Goal: Task Accomplishment & Management: Use online tool/utility

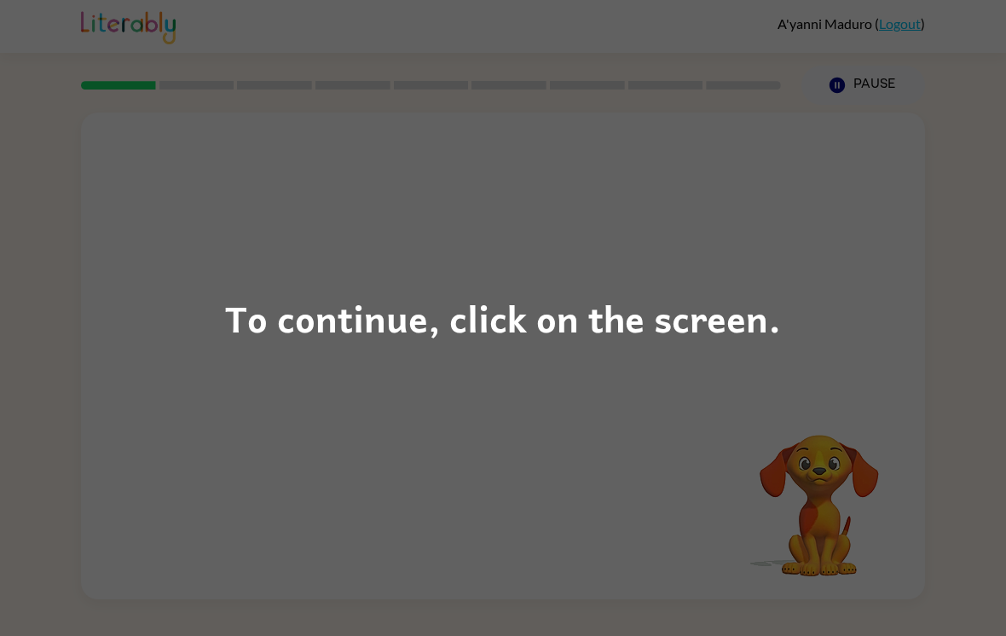
click at [666, 344] on div "To continue, click on the screen." at bounding box center [503, 318] width 556 height 58
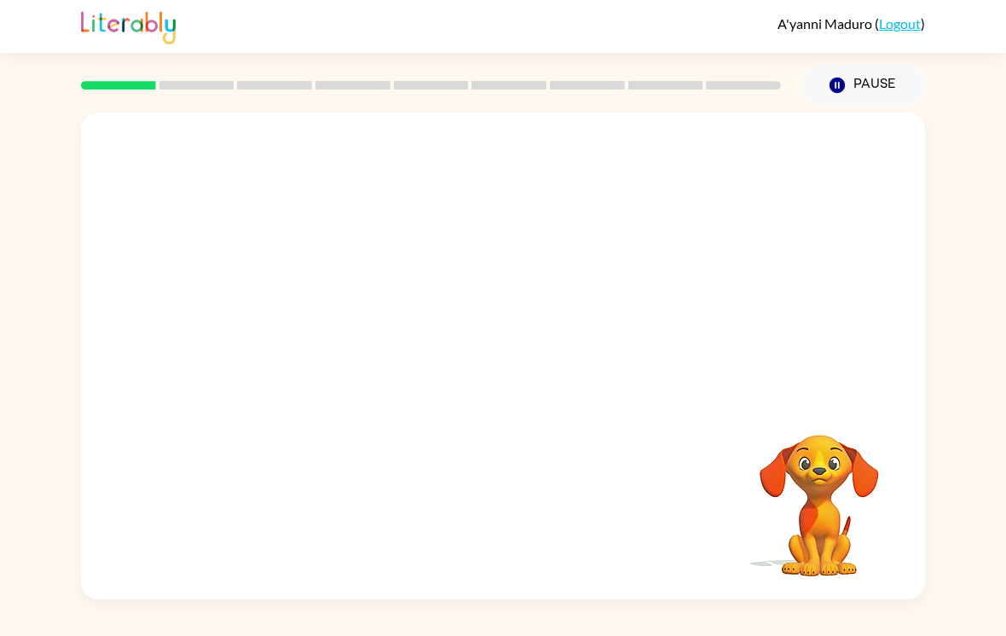
click at [731, 334] on div "Your browser must support playing .mp4 files to use Literably. Please try using…" at bounding box center [503, 356] width 844 height 487
click at [490, 367] on icon "button" at bounding box center [504, 365] width 30 height 30
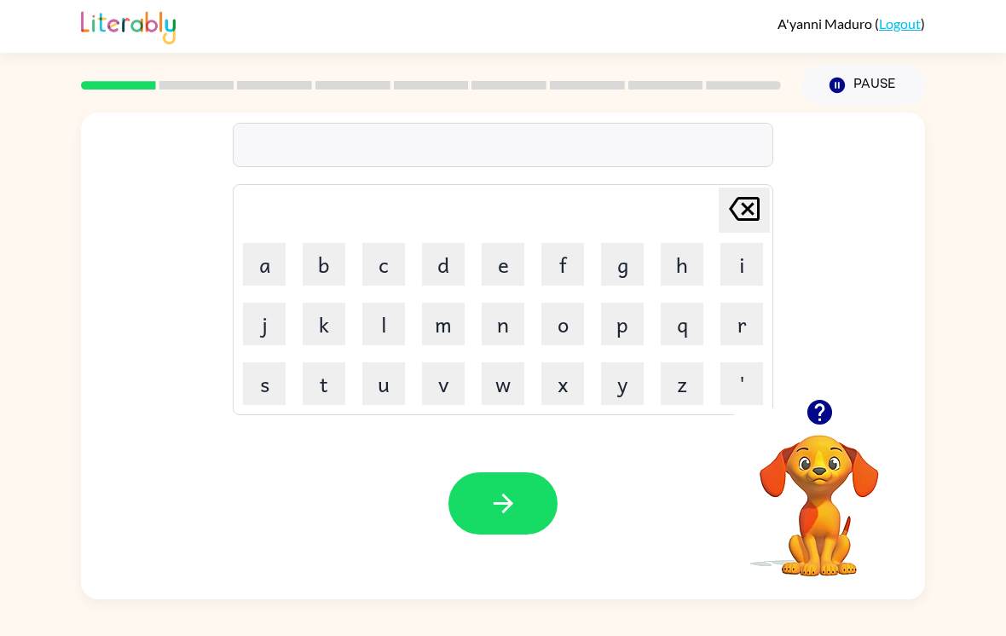
click at [828, 427] on icon "button" at bounding box center [820, 412] width 30 height 30
click at [629, 269] on button "g" at bounding box center [622, 264] width 43 height 43
click at [502, 322] on button "n" at bounding box center [503, 324] width 43 height 43
click at [441, 267] on button "d" at bounding box center [443, 264] width 43 height 43
click at [742, 229] on icon "Delete Delete last character input" at bounding box center [744, 208] width 41 height 41
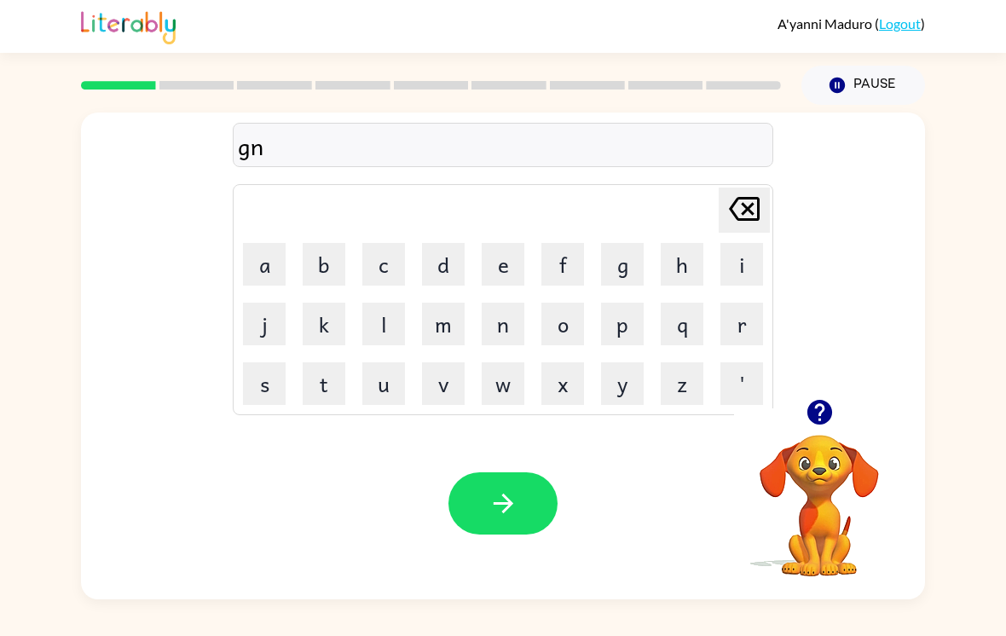
click at [741, 229] on icon "Delete Delete last character input" at bounding box center [744, 208] width 41 height 41
click at [735, 323] on button "r" at bounding box center [742, 324] width 43 height 43
click at [745, 270] on button "i" at bounding box center [742, 264] width 43 height 43
click at [514, 339] on button "n" at bounding box center [503, 324] width 43 height 43
click at [435, 265] on button "d" at bounding box center [443, 264] width 43 height 43
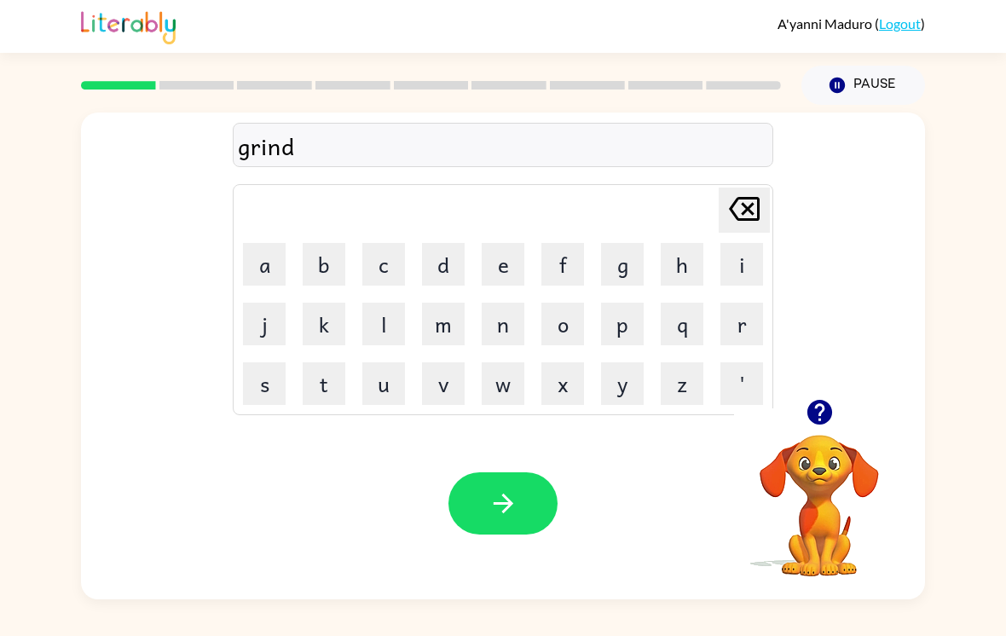
click at [505, 493] on button "button" at bounding box center [503, 503] width 109 height 62
click at [630, 275] on button "g" at bounding box center [622, 264] width 43 height 43
click at [761, 333] on button "r" at bounding box center [742, 324] width 43 height 43
click at [562, 329] on button "o" at bounding box center [563, 324] width 43 height 43
click at [381, 394] on button "u" at bounding box center [383, 383] width 43 height 43
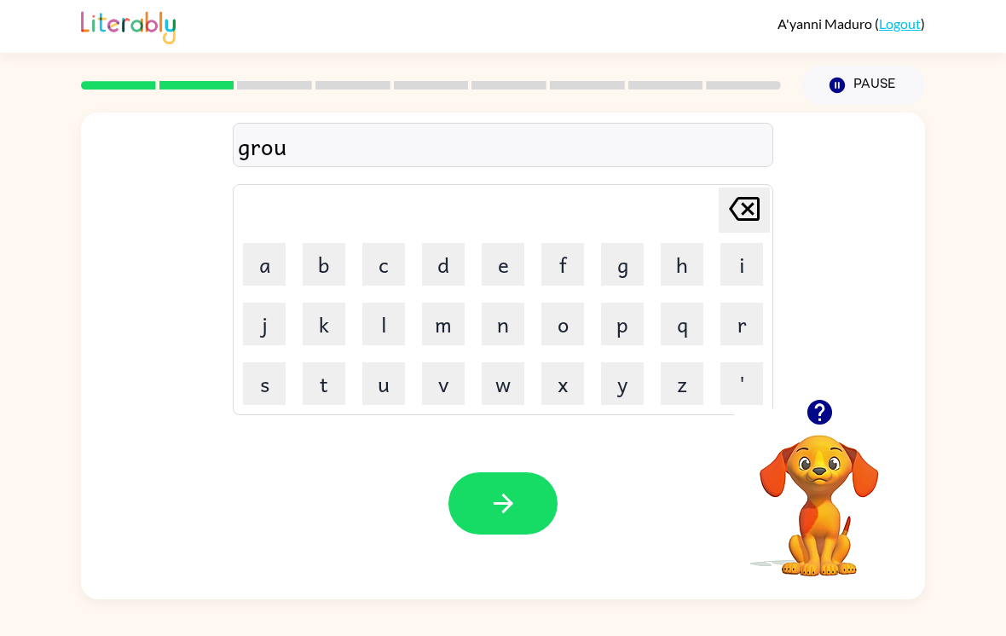
click at [503, 311] on button "n" at bounding box center [503, 324] width 43 height 43
click at [443, 270] on button "d" at bounding box center [443, 264] width 43 height 43
click at [512, 516] on icon "button" at bounding box center [504, 504] width 30 height 30
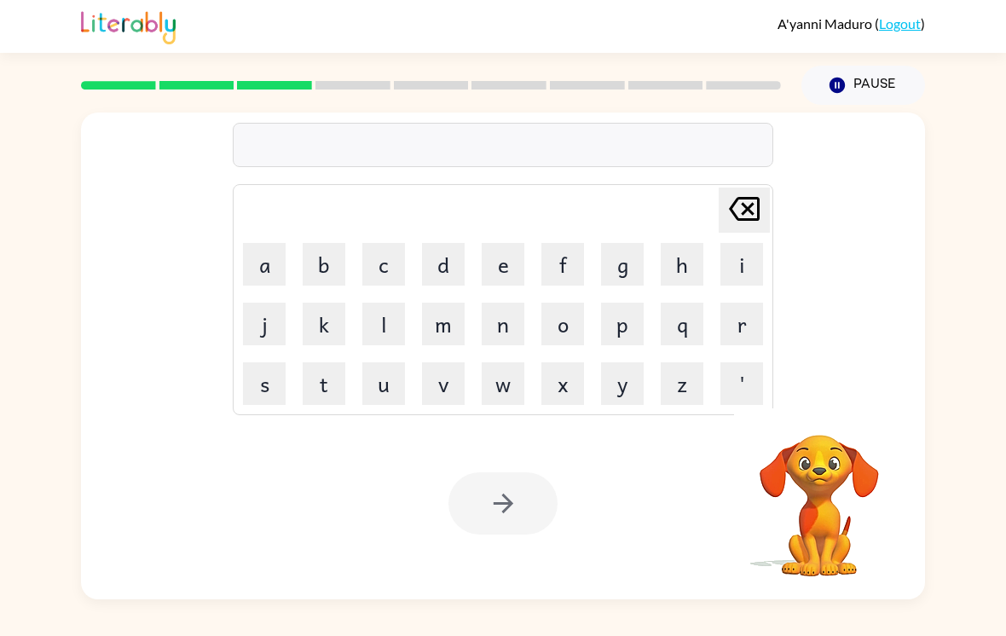
click at [253, 386] on button "s" at bounding box center [264, 383] width 43 height 43
click at [510, 386] on button "w" at bounding box center [503, 383] width 43 height 43
click at [509, 266] on button "e" at bounding box center [503, 264] width 43 height 43
click at [508, 266] on button "e" at bounding box center [503, 264] width 43 height 43
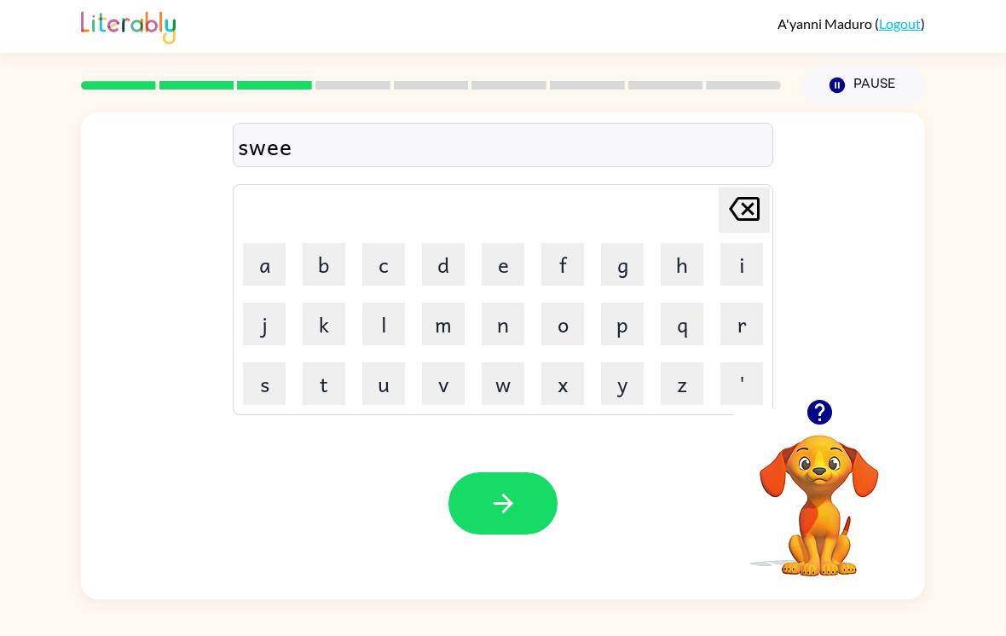
click at [324, 387] on button "t" at bounding box center [324, 383] width 43 height 43
click at [496, 338] on button "n" at bounding box center [503, 324] width 43 height 43
click at [507, 263] on button "e" at bounding box center [503, 264] width 43 height 43
click at [270, 388] on button "s" at bounding box center [264, 383] width 43 height 43
click at [275, 394] on button "s" at bounding box center [264, 383] width 43 height 43
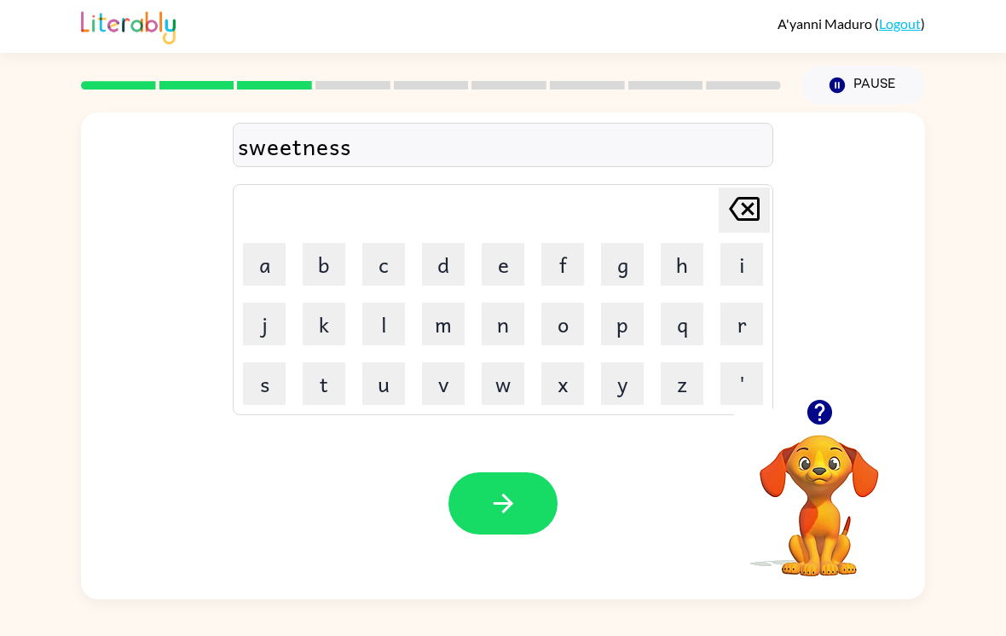
click at [536, 518] on button "button" at bounding box center [503, 503] width 109 height 62
click at [813, 417] on icon "button" at bounding box center [819, 412] width 25 height 25
click at [324, 281] on button "b" at bounding box center [324, 264] width 43 height 43
click at [498, 270] on button "e" at bounding box center [503, 264] width 43 height 43
click at [698, 265] on button "h" at bounding box center [682, 264] width 43 height 43
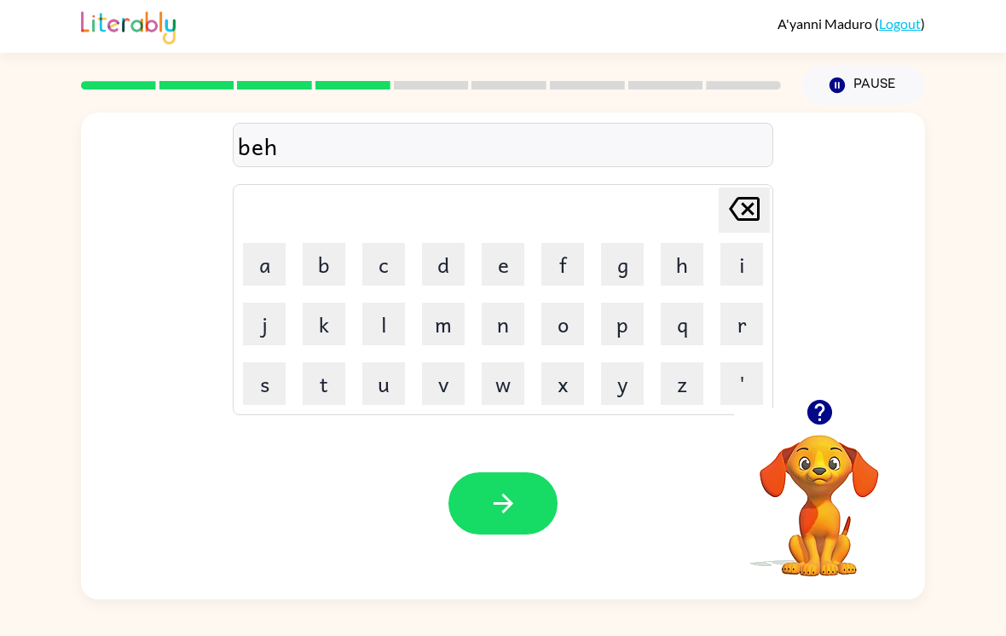
click at [745, 261] on button "i" at bounding box center [742, 264] width 43 height 43
click at [506, 328] on button "n" at bounding box center [503, 324] width 43 height 43
click at [433, 274] on button "d" at bounding box center [443, 264] width 43 height 43
click at [504, 517] on icon "button" at bounding box center [504, 504] width 30 height 30
click at [821, 420] on icon "button" at bounding box center [820, 412] width 30 height 30
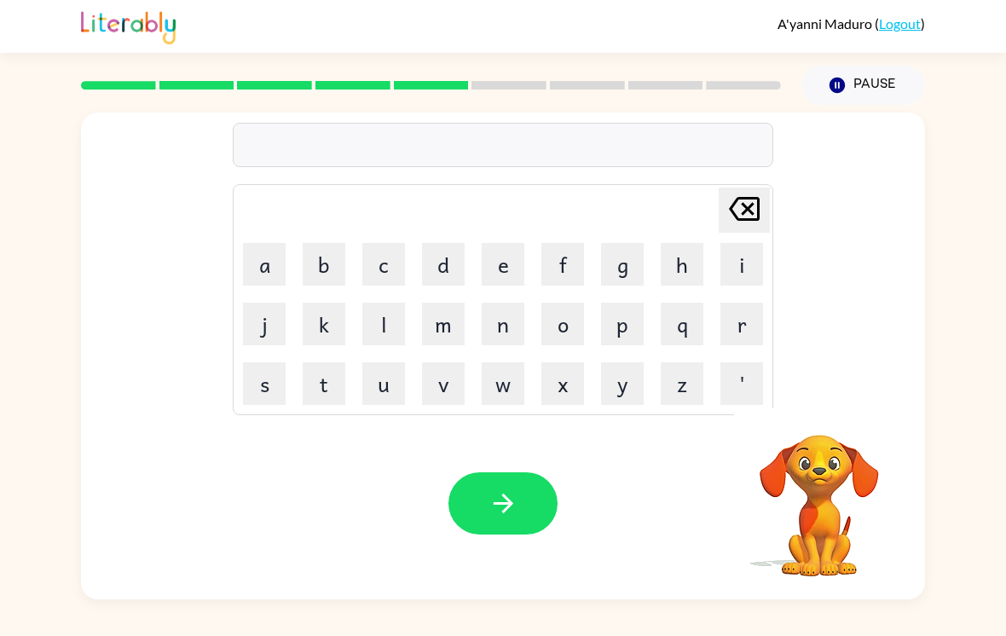
click at [569, 272] on button "f" at bounding box center [563, 264] width 43 height 43
click at [499, 281] on button "e" at bounding box center [503, 264] width 43 height 43
click at [441, 286] on button "d" at bounding box center [443, 264] width 43 height 43
click at [762, 210] on icon "Delete Delete last character input" at bounding box center [744, 208] width 41 height 41
click at [486, 280] on button "e" at bounding box center [503, 264] width 43 height 43
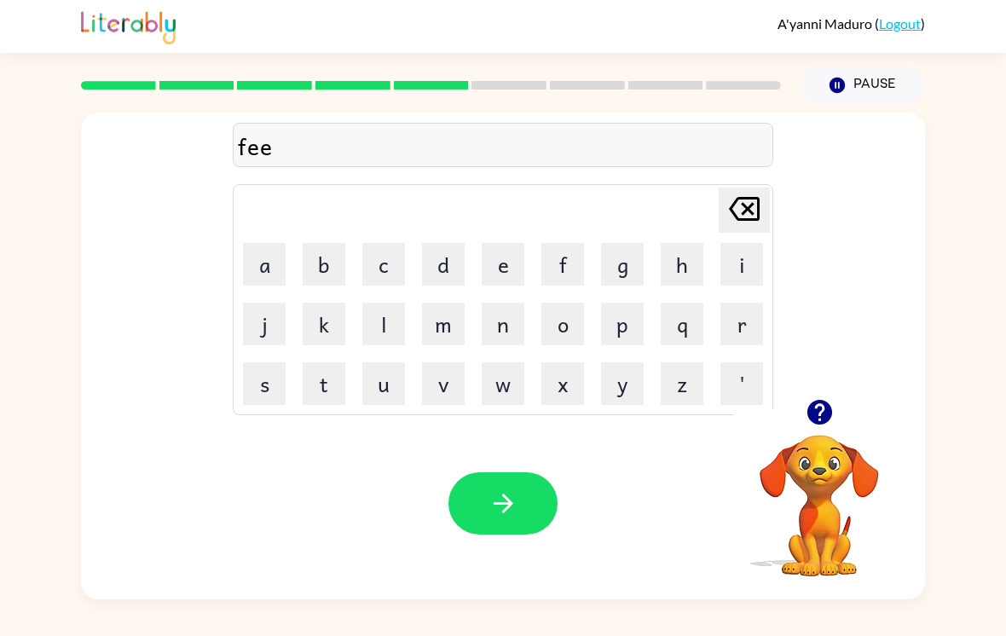
click at [462, 274] on button "d" at bounding box center [443, 264] width 43 height 43
click at [520, 495] on button "button" at bounding box center [503, 503] width 109 height 62
click at [736, 328] on button "r" at bounding box center [742, 324] width 43 height 43
click at [508, 269] on button "e" at bounding box center [503, 264] width 43 height 43
click at [455, 336] on button "m" at bounding box center [443, 324] width 43 height 43
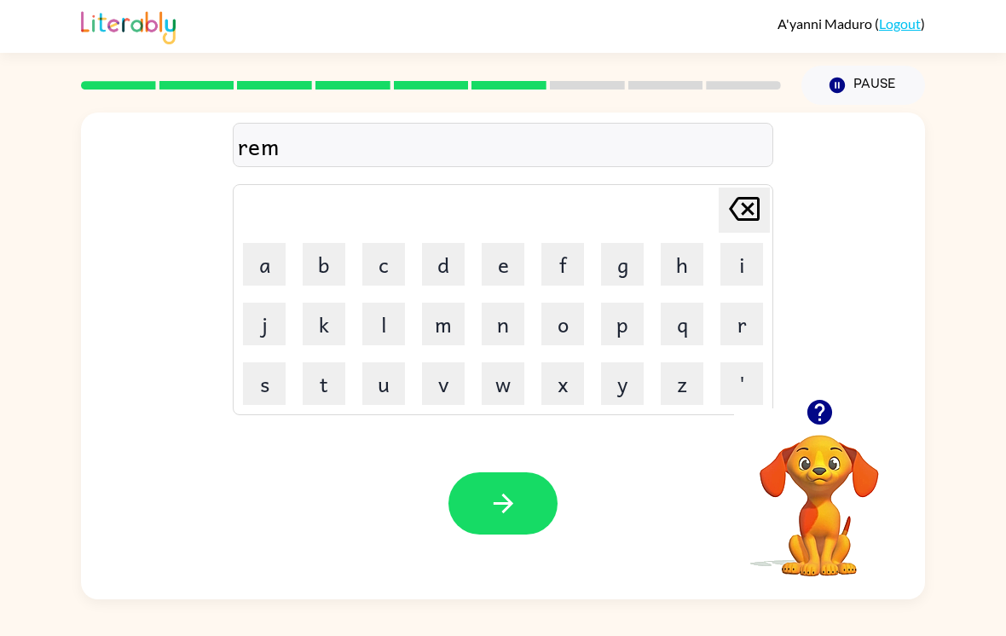
click at [722, 275] on button "i" at bounding box center [742, 264] width 43 height 43
click at [513, 328] on button "n" at bounding box center [503, 324] width 43 height 43
click at [438, 282] on button "d" at bounding box center [443, 264] width 43 height 43
click at [480, 503] on button "button" at bounding box center [503, 503] width 109 height 62
click at [753, 334] on button "r" at bounding box center [742, 324] width 43 height 43
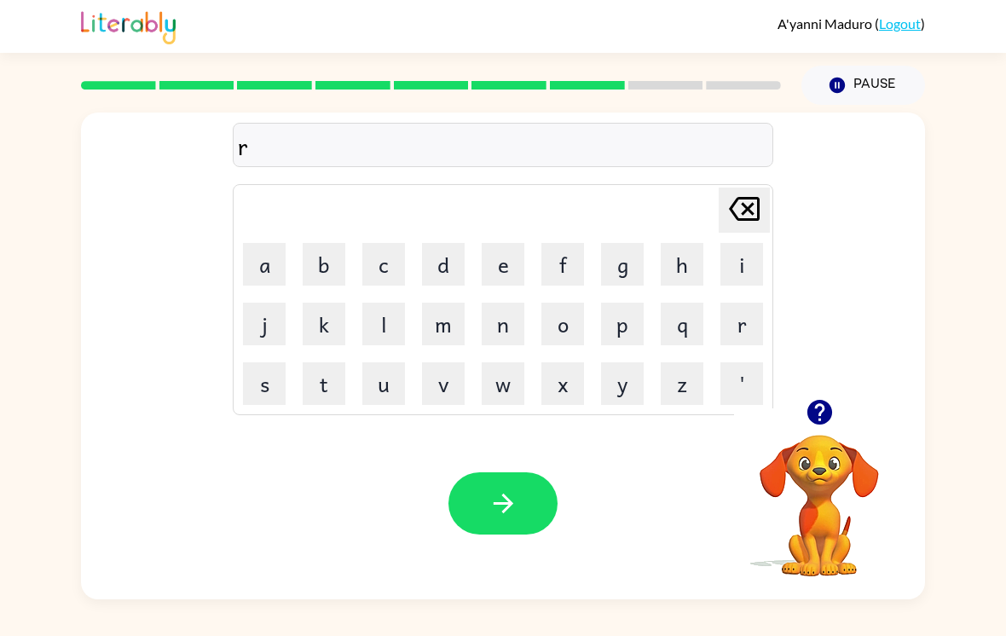
click at [577, 333] on button "o" at bounding box center [563, 324] width 43 height 43
click at [404, 380] on button "u" at bounding box center [383, 383] width 43 height 43
click at [505, 330] on button "n" at bounding box center [503, 324] width 43 height 43
click at [437, 272] on button "d" at bounding box center [443, 264] width 43 height 43
click at [490, 495] on button "button" at bounding box center [503, 503] width 109 height 62
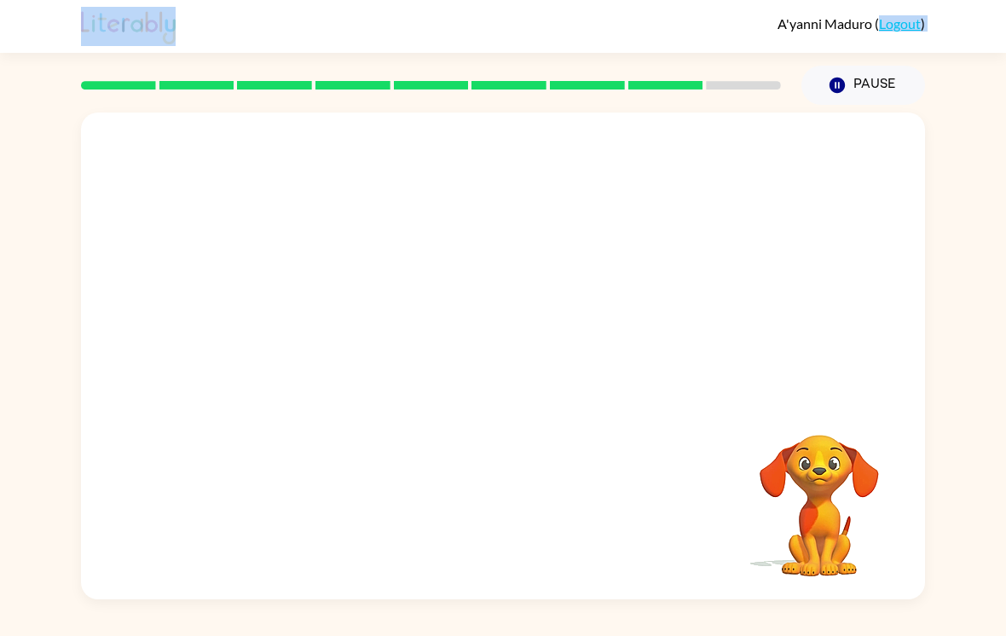
click at [959, 26] on div "A'yanni Maduro ( Logout )" at bounding box center [503, 26] width 1006 height 53
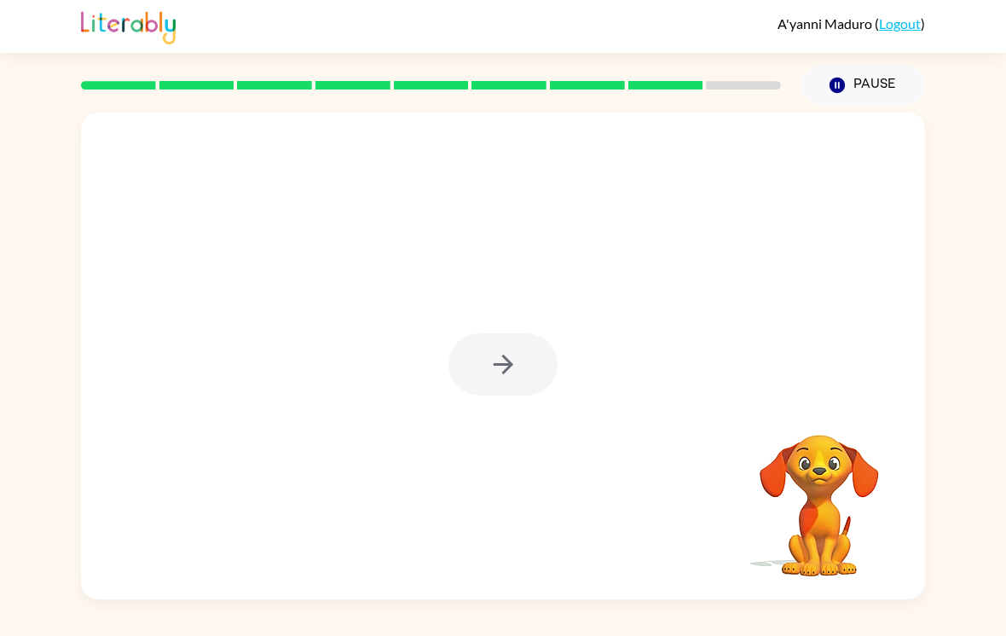
click at [524, 374] on div at bounding box center [503, 364] width 109 height 62
click at [498, 393] on div at bounding box center [503, 364] width 109 height 62
click at [497, 393] on div at bounding box center [503, 364] width 109 height 62
click at [517, 359] on div at bounding box center [503, 364] width 109 height 62
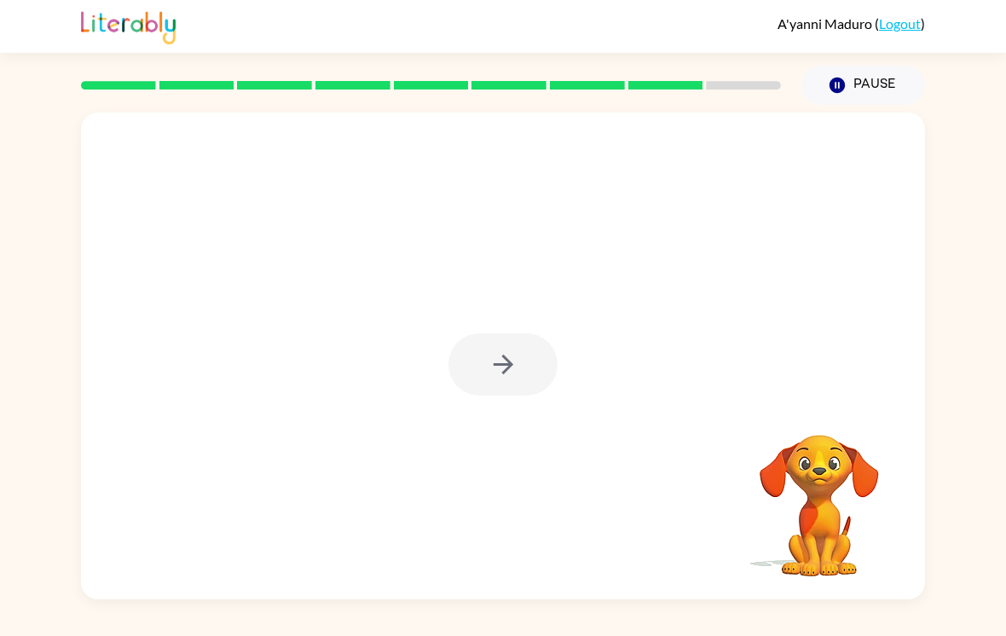
click at [487, 394] on div at bounding box center [503, 364] width 109 height 62
click at [502, 380] on div at bounding box center [503, 364] width 109 height 62
click at [481, 396] on div at bounding box center [503, 364] width 109 height 62
click at [480, 396] on div at bounding box center [503, 364] width 109 height 62
click at [509, 373] on icon "button" at bounding box center [503, 365] width 20 height 20
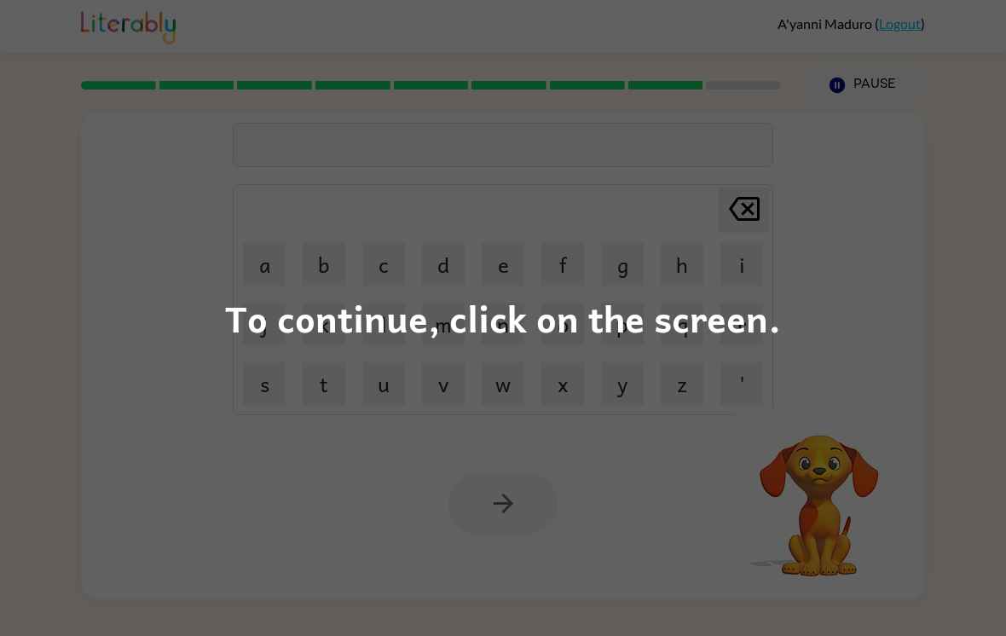
click at [481, 497] on div "To continue, click on the screen." at bounding box center [503, 318] width 1006 height 636
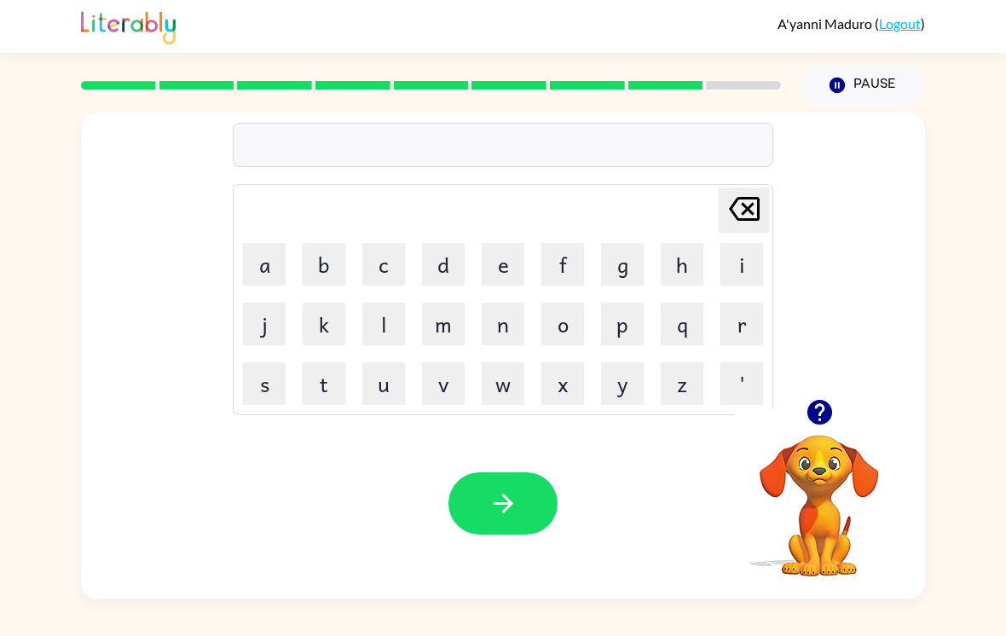
click at [630, 322] on button "p" at bounding box center [622, 324] width 43 height 43
click at [374, 333] on button "l" at bounding box center [383, 324] width 43 height 43
click at [743, 220] on icon "Delete Delete last character input" at bounding box center [744, 208] width 41 height 41
click at [832, 412] on icon "button" at bounding box center [820, 412] width 30 height 30
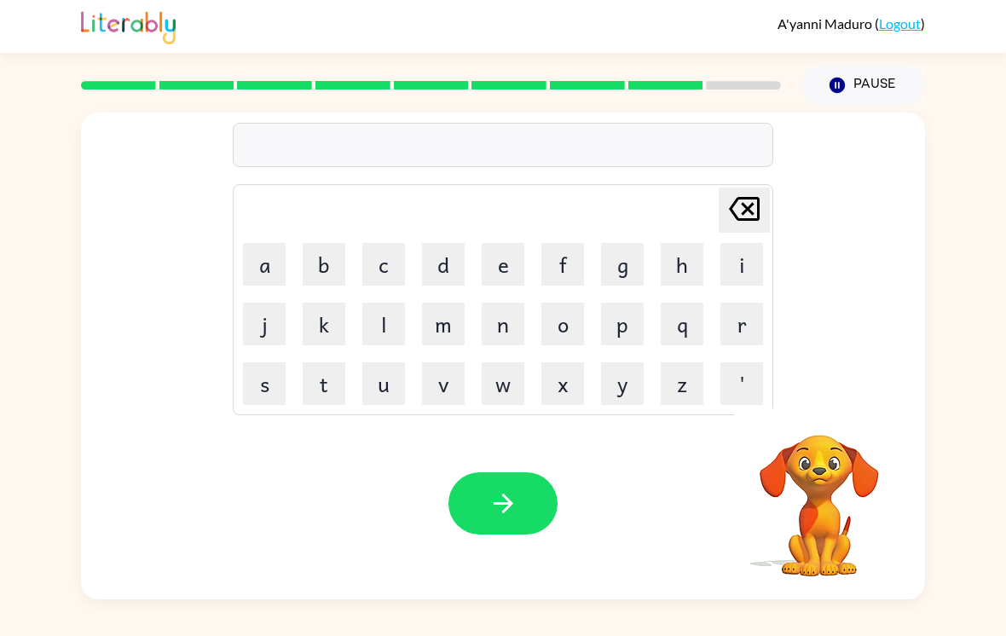
click at [257, 392] on button "s" at bounding box center [264, 383] width 43 height 43
click at [628, 337] on button "p" at bounding box center [622, 324] width 43 height 43
click at [374, 339] on button "l" at bounding box center [383, 324] width 43 height 43
click at [261, 268] on button "a" at bounding box center [264, 264] width 43 height 43
click at [778, 316] on div "spla Delete Delete last character input a b c d e f g h i j k l m n o p q r s t…" at bounding box center [503, 256] width 844 height 287
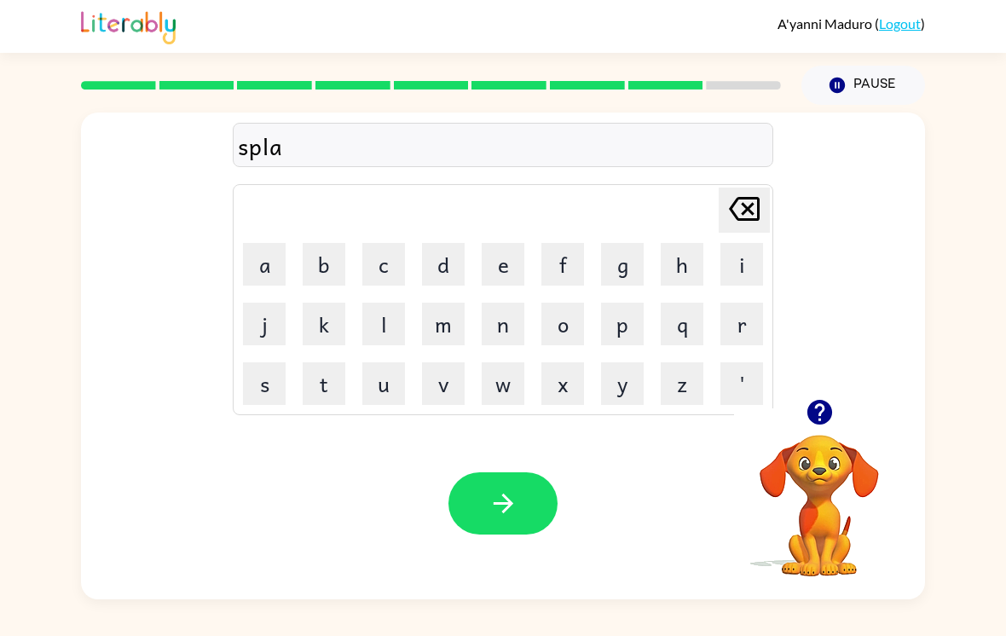
click at [737, 333] on button "r" at bounding box center [742, 324] width 43 height 43
click at [478, 497] on button "button" at bounding box center [503, 503] width 109 height 62
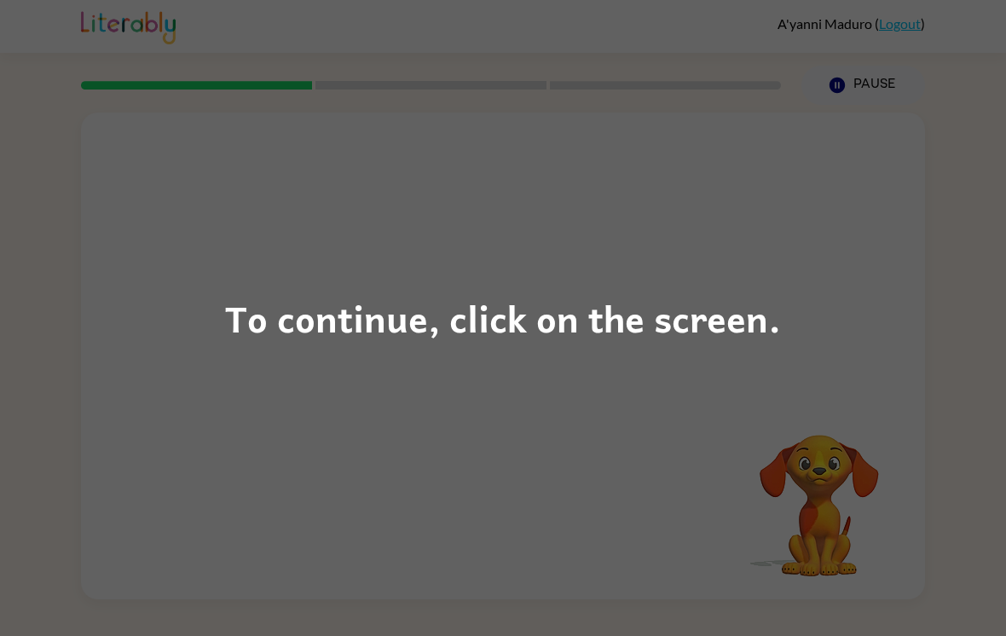
click at [404, 369] on div "To continue, click on the screen." at bounding box center [503, 318] width 1006 height 636
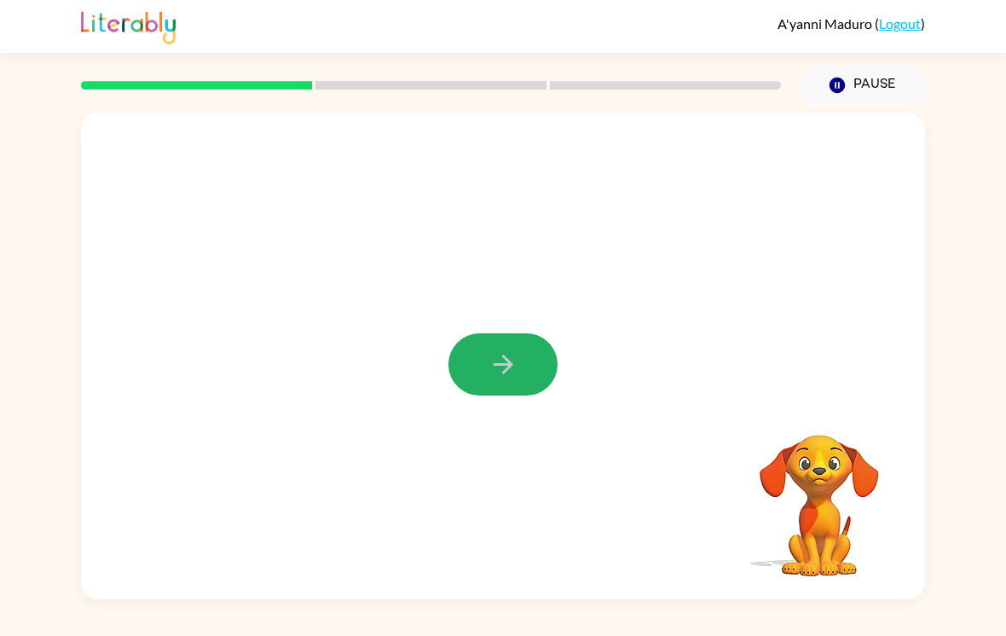
click at [518, 347] on button "button" at bounding box center [503, 364] width 109 height 62
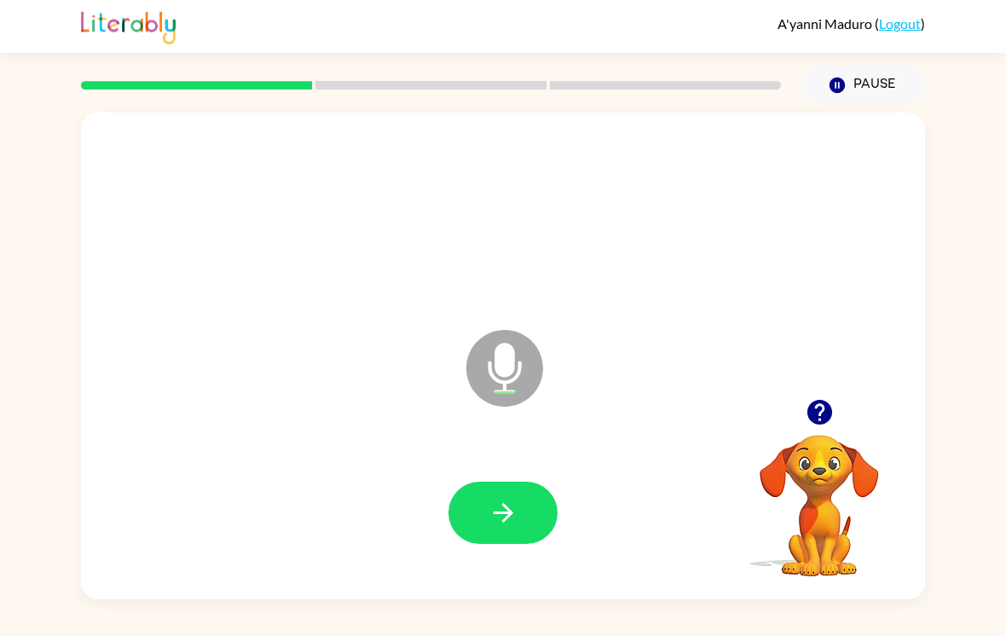
click at [513, 508] on icon "button" at bounding box center [504, 513] width 30 height 30
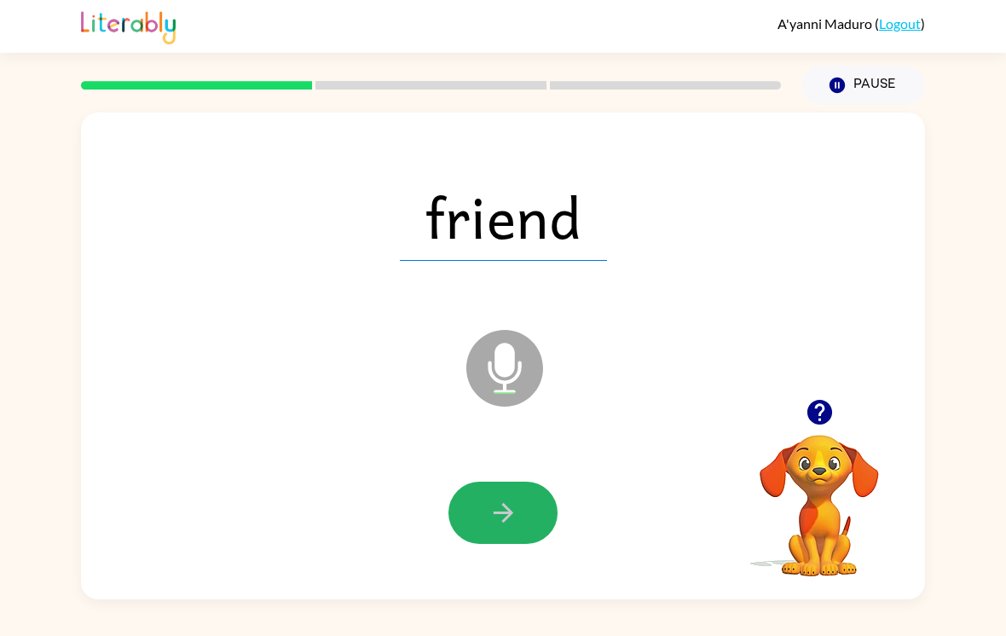
click at [527, 523] on button "button" at bounding box center [503, 513] width 109 height 62
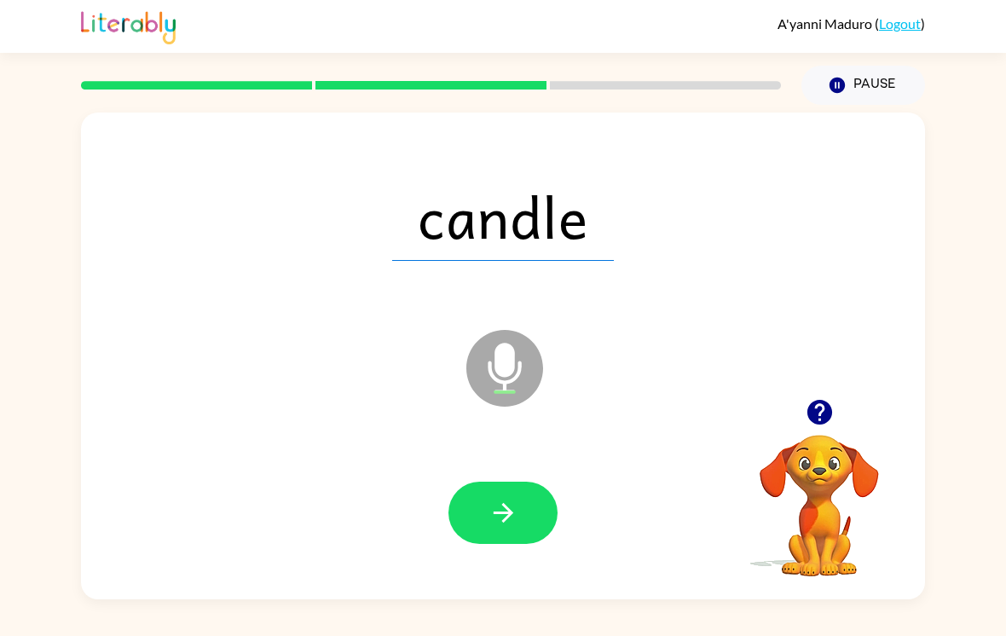
click at [497, 568] on div at bounding box center [503, 513] width 810 height 140
click at [513, 526] on icon "button" at bounding box center [504, 513] width 30 height 30
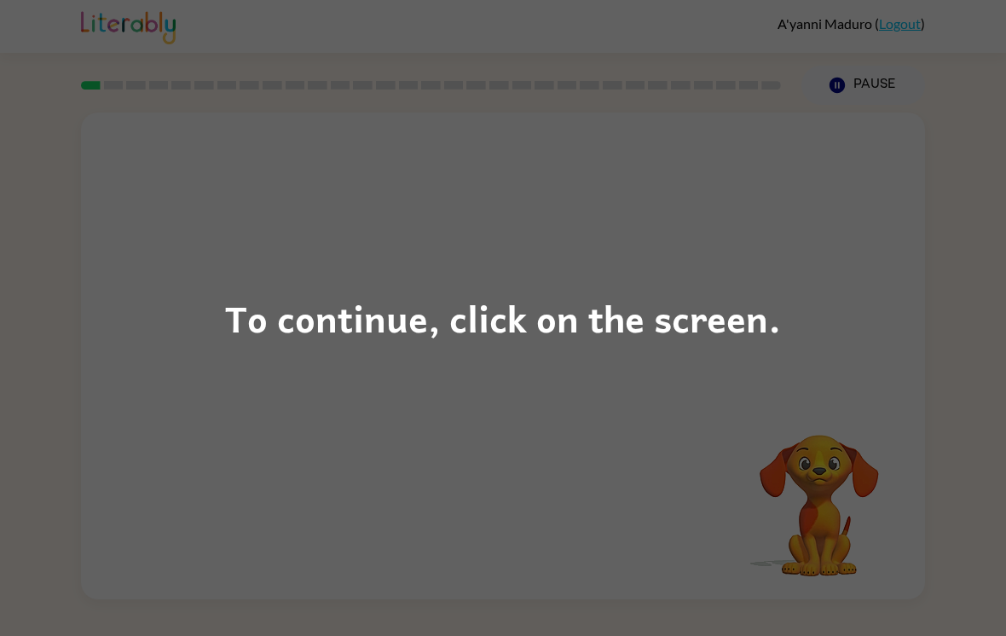
click at [387, 414] on div "To continue, click on the screen." at bounding box center [503, 318] width 1006 height 636
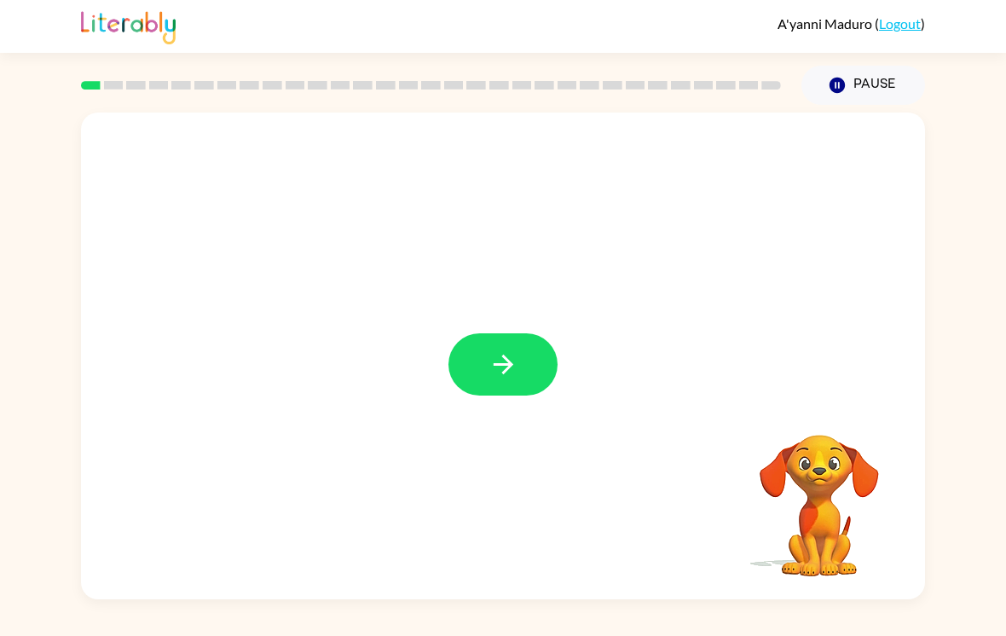
click at [523, 360] on button "button" at bounding box center [503, 364] width 109 height 62
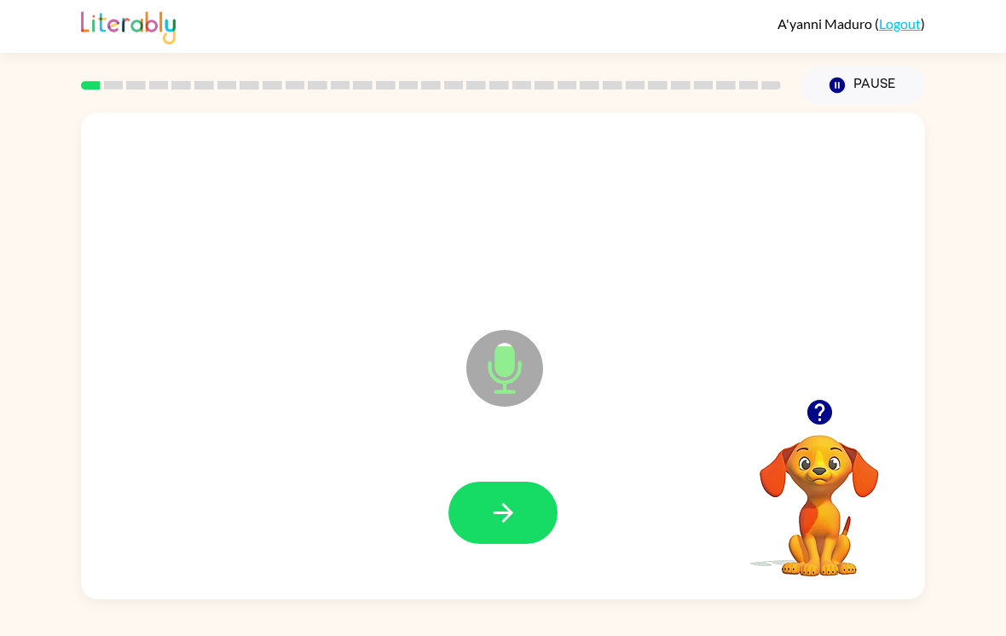
click at [504, 505] on icon "button" at bounding box center [504, 513] width 30 height 30
click at [493, 511] on icon "button" at bounding box center [504, 513] width 30 height 30
click at [470, 526] on button "button" at bounding box center [503, 513] width 109 height 62
click at [507, 516] on icon "button" at bounding box center [503, 513] width 20 height 20
click at [513, 519] on icon "button" at bounding box center [504, 513] width 30 height 30
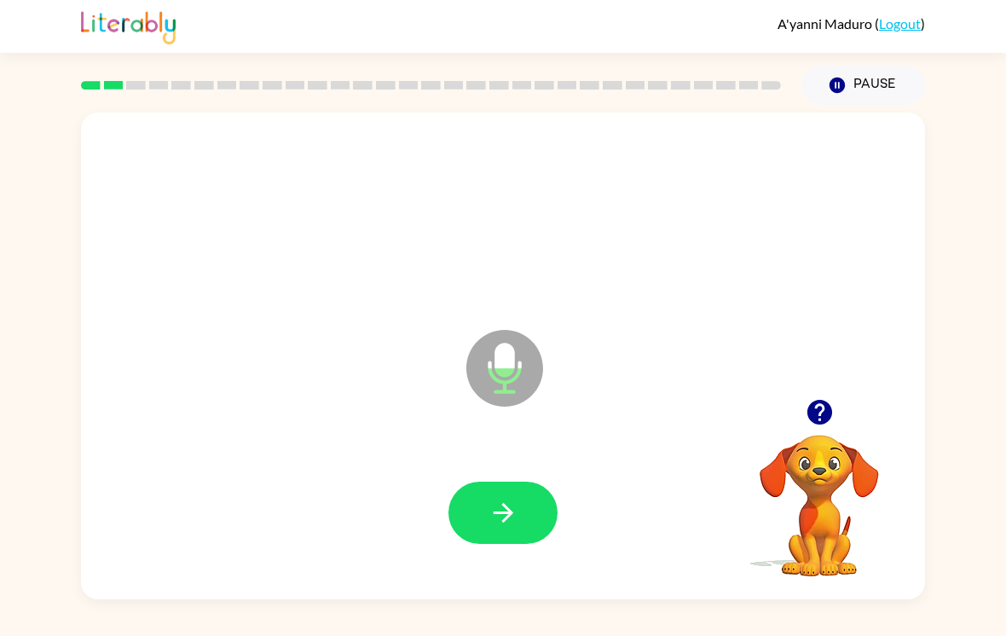
click at [523, 519] on button "button" at bounding box center [503, 513] width 109 height 62
click at [518, 524] on icon "button" at bounding box center [504, 513] width 30 height 30
click at [502, 520] on icon "button" at bounding box center [503, 513] width 20 height 20
click at [520, 515] on button "button" at bounding box center [503, 513] width 109 height 62
click at [822, 419] on icon "button" at bounding box center [820, 412] width 30 height 30
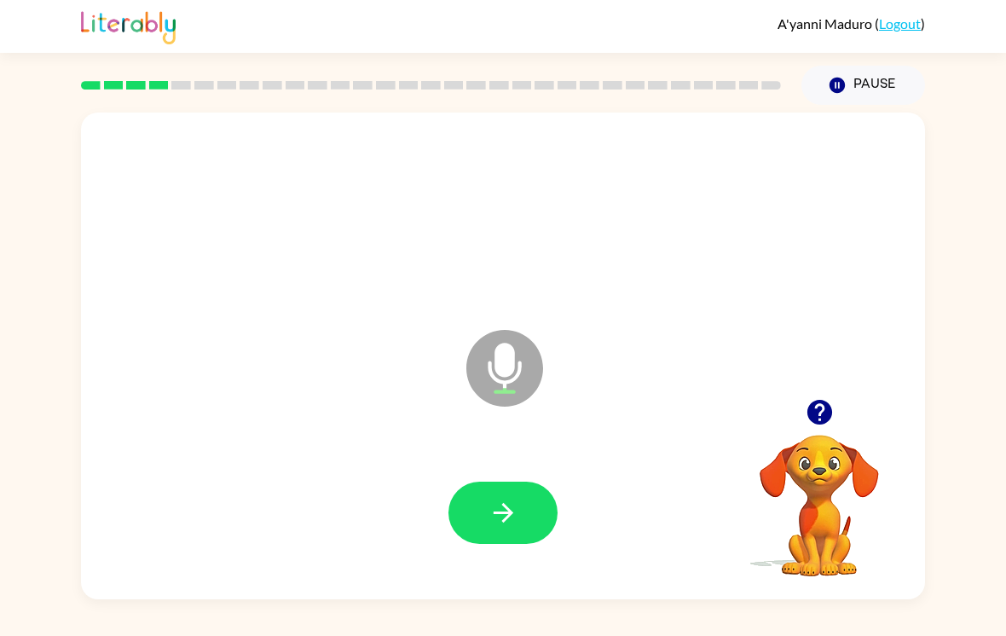
click at [530, 523] on button "button" at bounding box center [503, 513] width 109 height 62
click at [511, 542] on button "button" at bounding box center [503, 513] width 109 height 62
click at [822, 418] on icon "button" at bounding box center [820, 412] width 30 height 30
click at [813, 404] on button "button" at bounding box center [819, 412] width 43 height 43
click at [518, 523] on icon "button" at bounding box center [504, 513] width 30 height 30
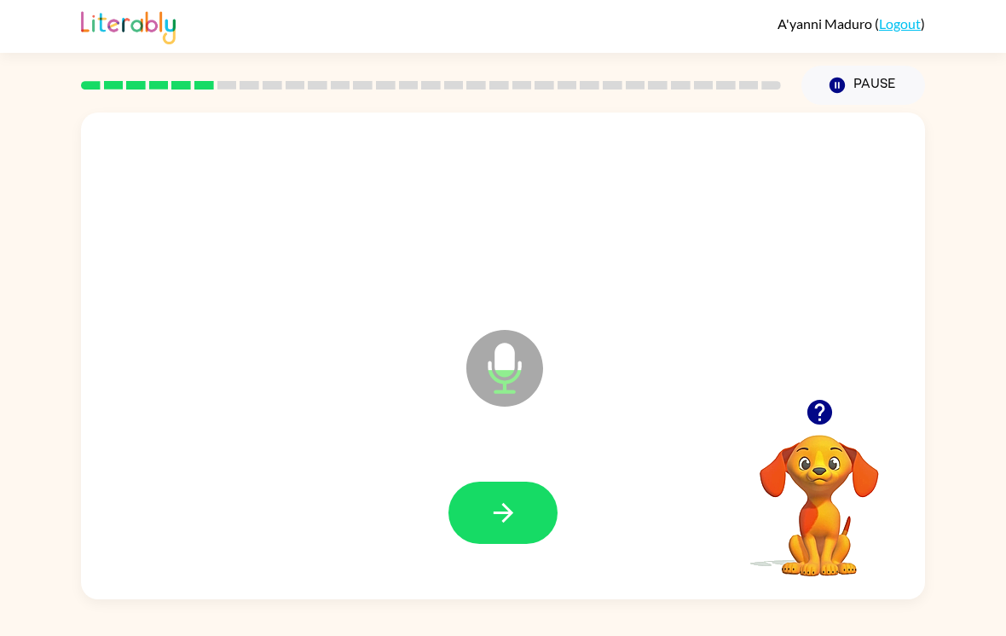
click at [479, 530] on button "button" at bounding box center [503, 513] width 109 height 62
click at [497, 518] on icon "button" at bounding box center [504, 513] width 30 height 30
click at [819, 413] on icon "button" at bounding box center [820, 412] width 30 height 30
click at [834, 417] on icon "button" at bounding box center [820, 412] width 30 height 30
click at [489, 520] on icon "button" at bounding box center [504, 513] width 30 height 30
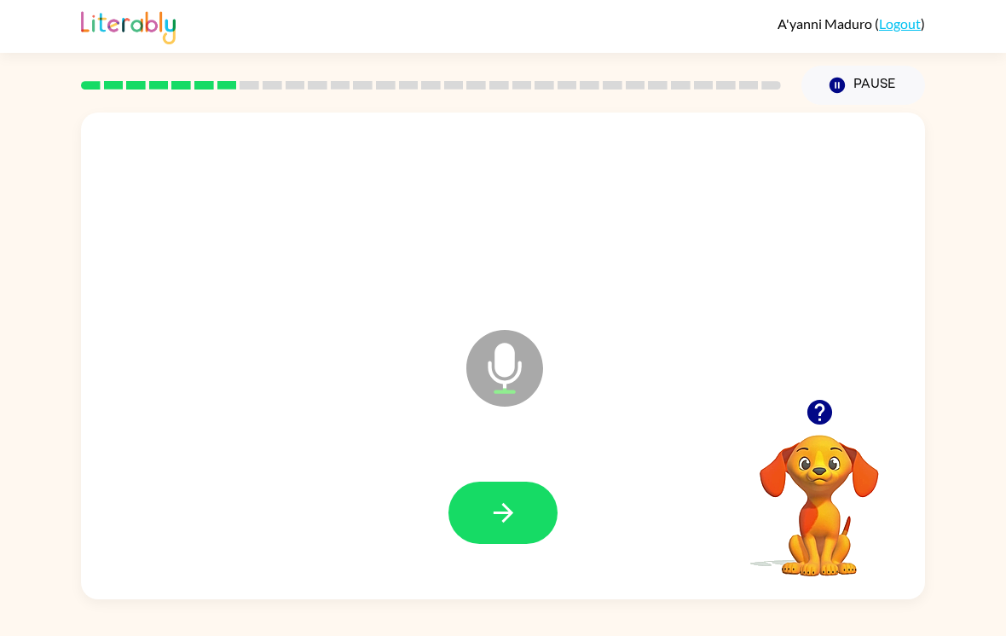
click at [817, 421] on icon "button" at bounding box center [819, 412] width 25 height 25
click at [552, 528] on button "button" at bounding box center [503, 513] width 109 height 62
click at [841, 418] on button "button" at bounding box center [819, 412] width 43 height 43
click at [487, 495] on button "button" at bounding box center [503, 513] width 109 height 62
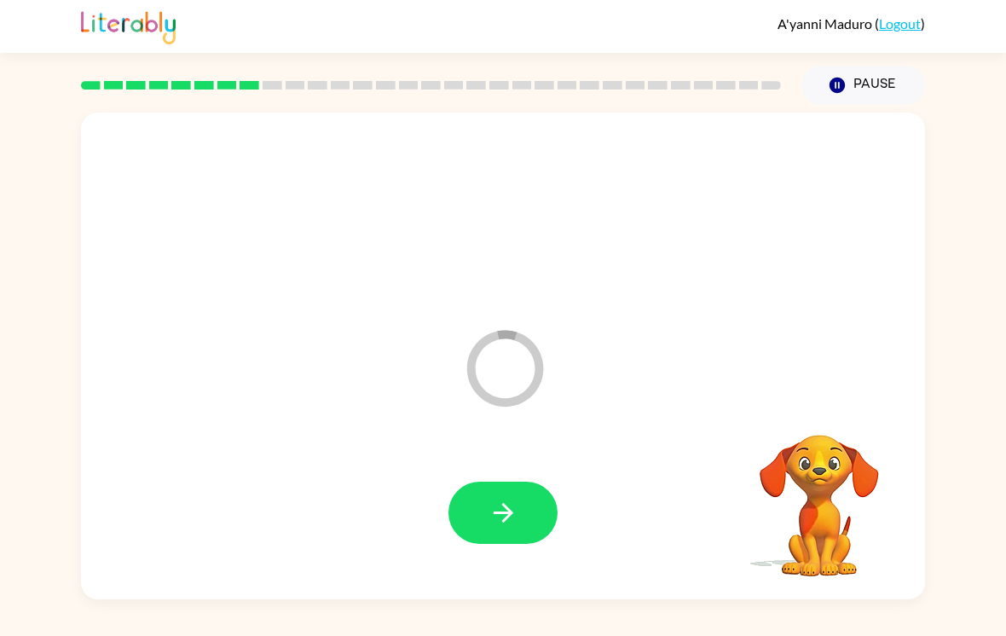
click at [872, 66] on button "Pause Pause" at bounding box center [864, 85] width 124 height 39
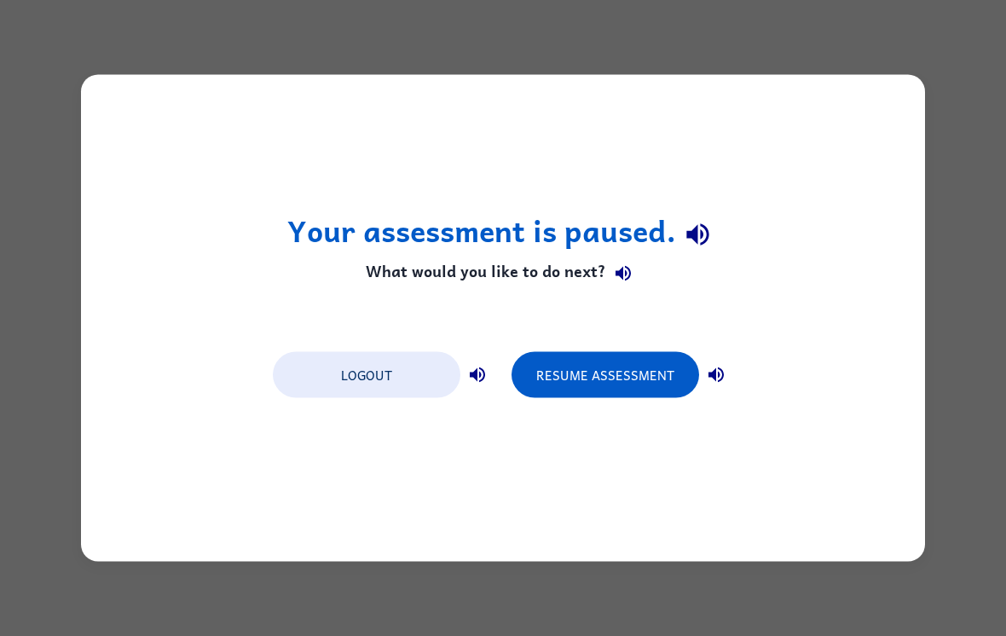
click at [395, 397] on button "Logout" at bounding box center [367, 375] width 188 height 46
